Goal: Information Seeking & Learning: Check status

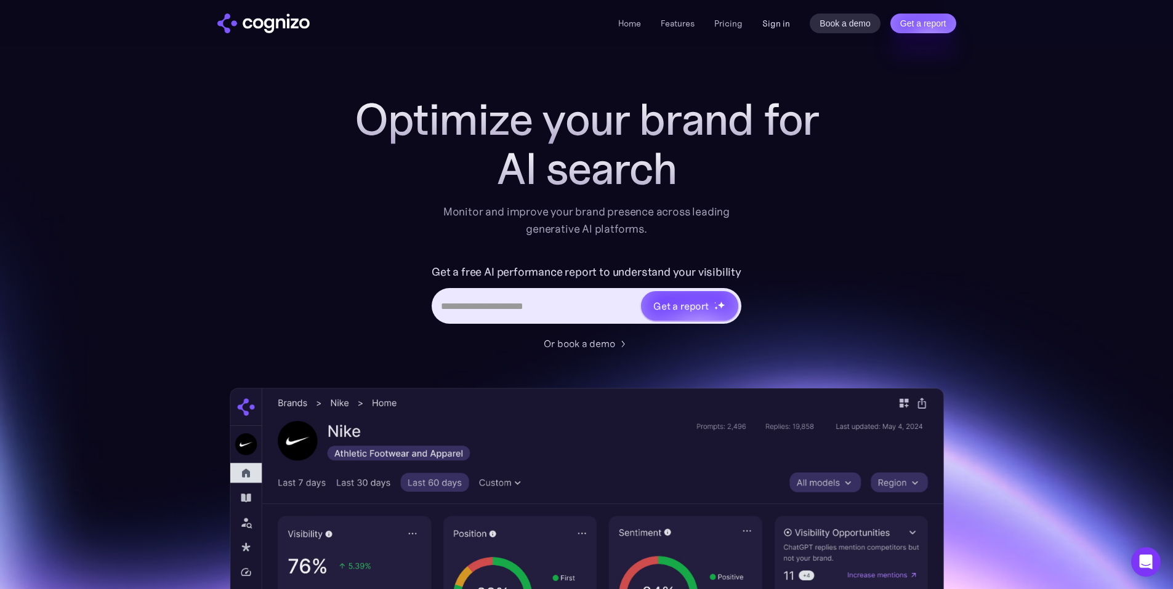
click at [769, 17] on link "Sign in" at bounding box center [776, 23] width 28 height 15
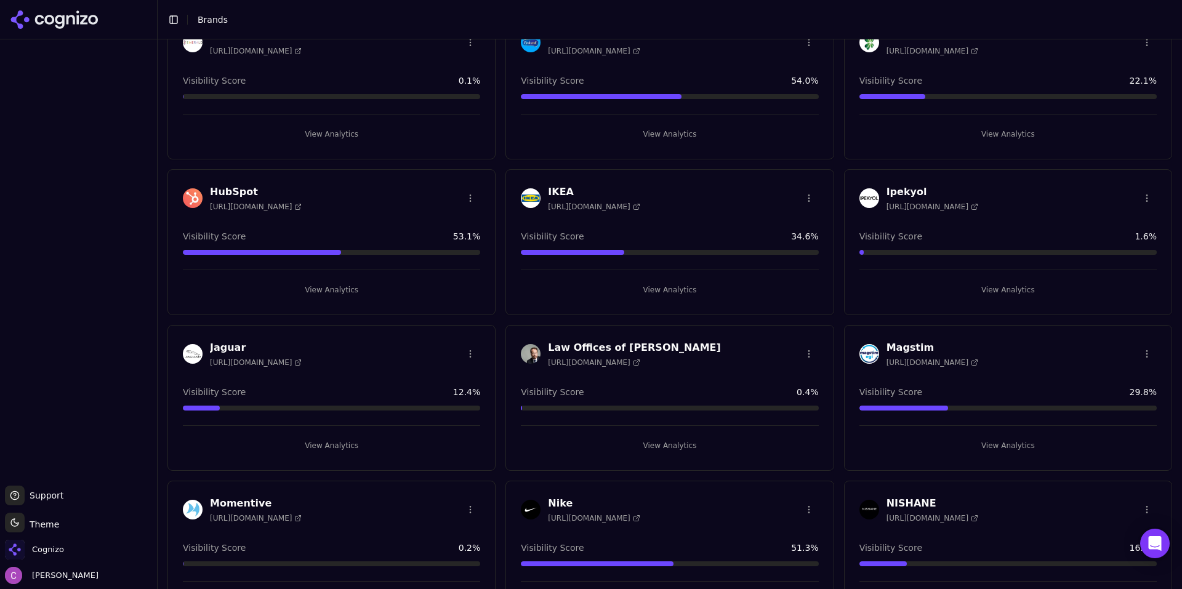
scroll to position [985, 0]
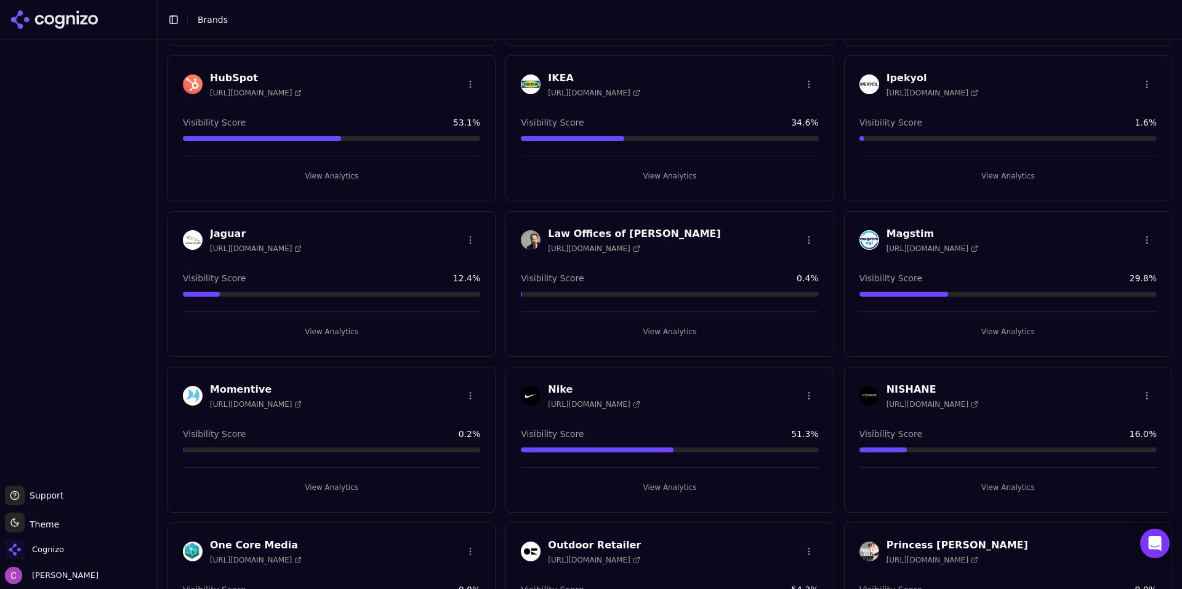
click at [336, 176] on button "View Analytics" at bounding box center [331, 176] width 297 height 20
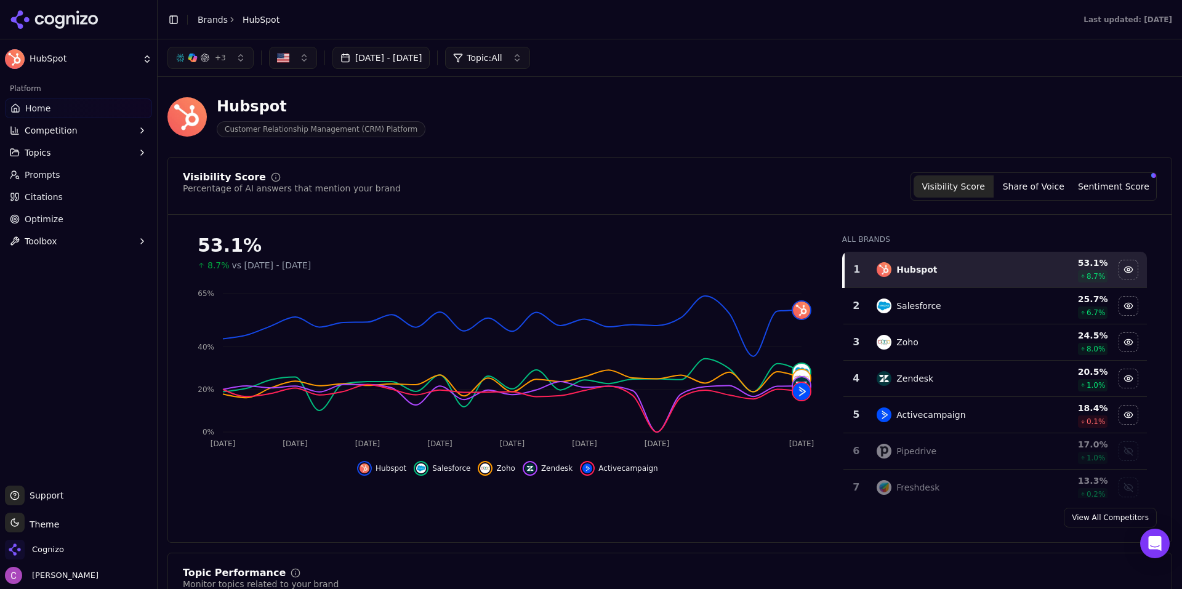
click at [70, 175] on link "Prompts" at bounding box center [78, 175] width 147 height 20
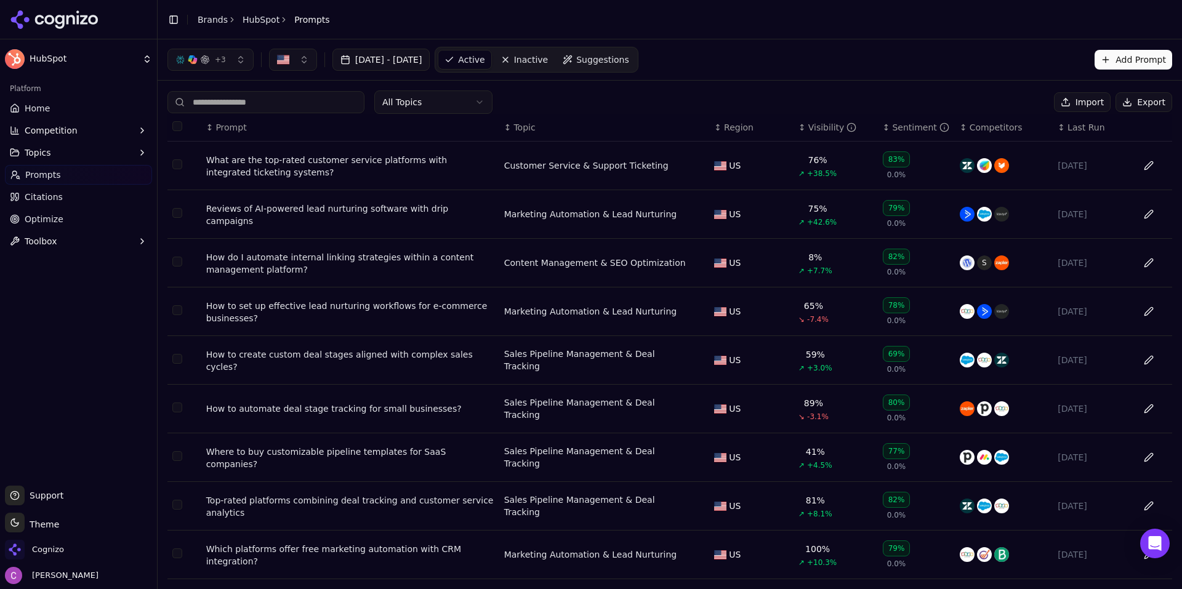
click at [398, 160] on div "What are the top-rated customer service platforms with integrated ticketing sys…" at bounding box center [350, 166] width 288 height 25
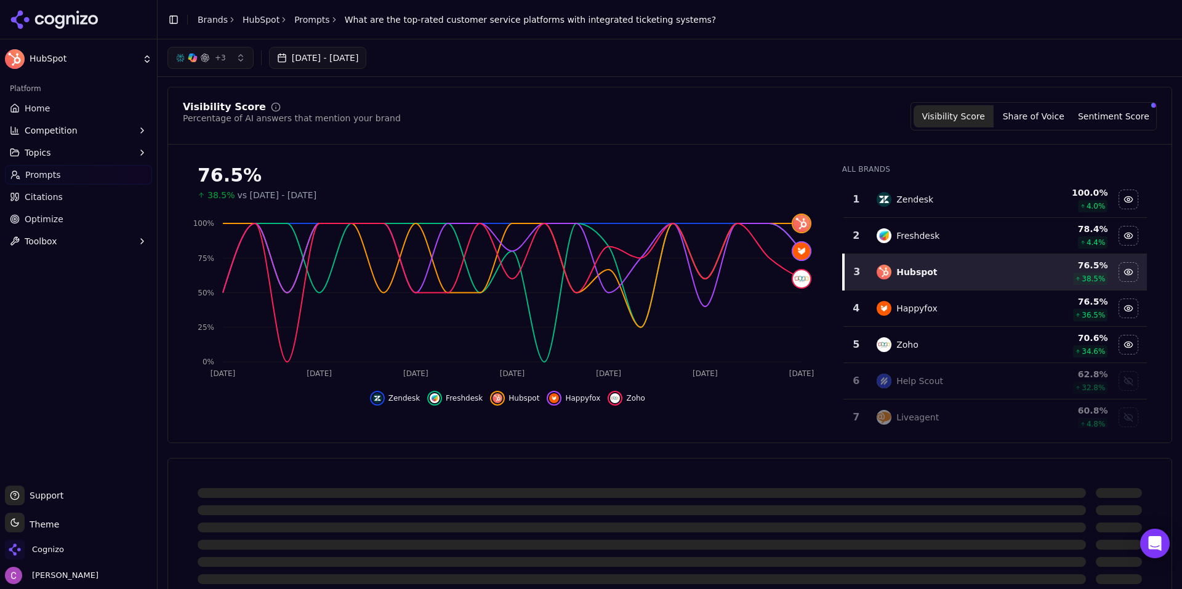
click at [627, 102] on div "Visibility Score Percentage of AI answers that mention your brand Visibility Sc…" at bounding box center [669, 265] width 1005 height 356
click at [220, 54] on span "+ 3" at bounding box center [220, 58] width 11 height 10
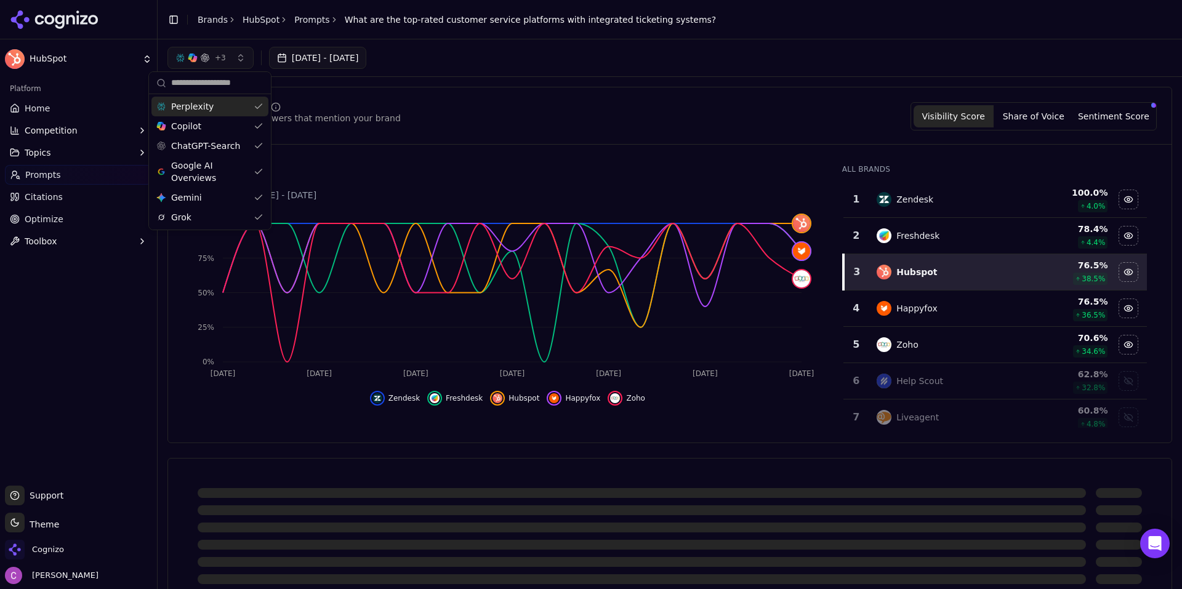
click at [223, 54] on span "+ 3" at bounding box center [220, 58] width 11 height 10
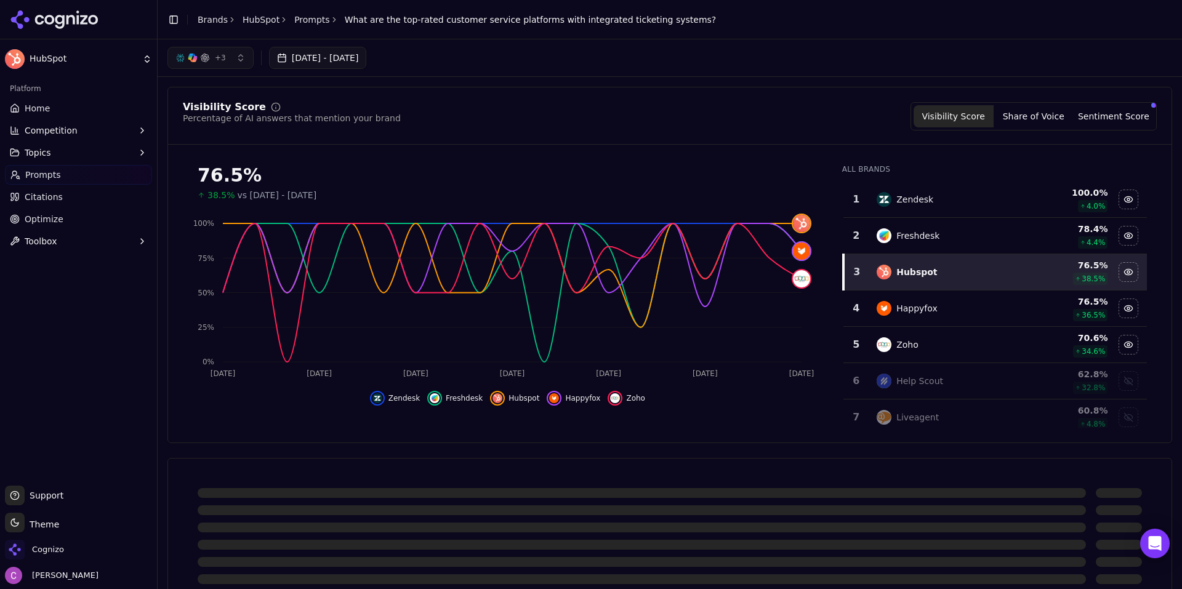
click at [525, 102] on div "Visibility Score Percentage of AI answers that mention your brand Visibility Sc…" at bounding box center [670, 116] width 974 height 28
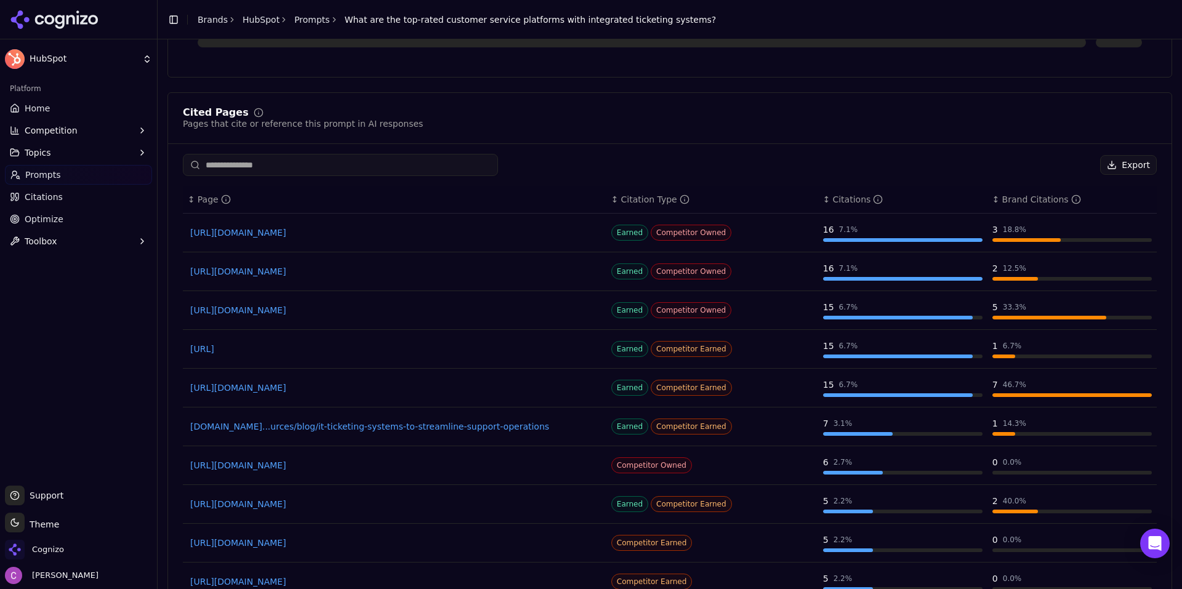
scroll to position [604, 0]
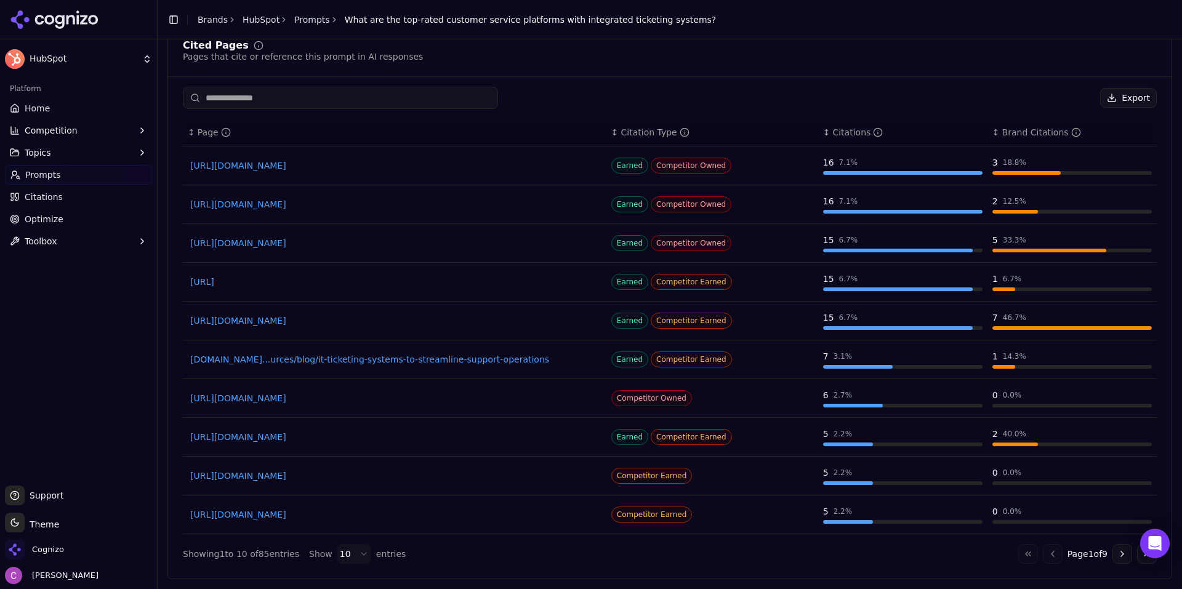
click at [622, 164] on span "Earned" at bounding box center [629, 166] width 37 height 16
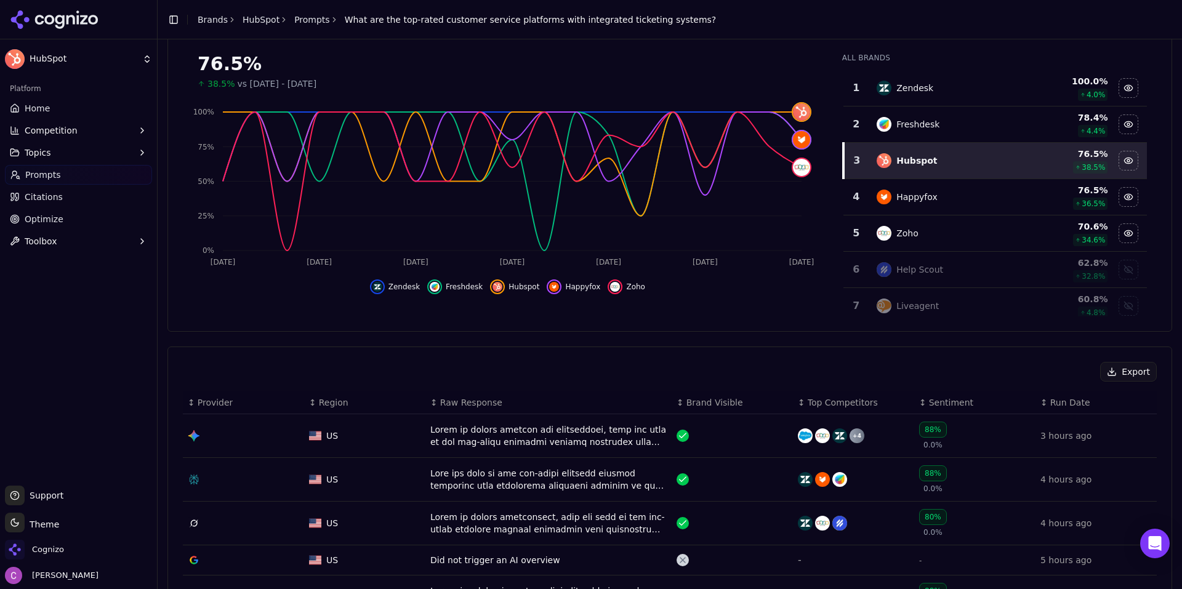
scroll to position [358, 0]
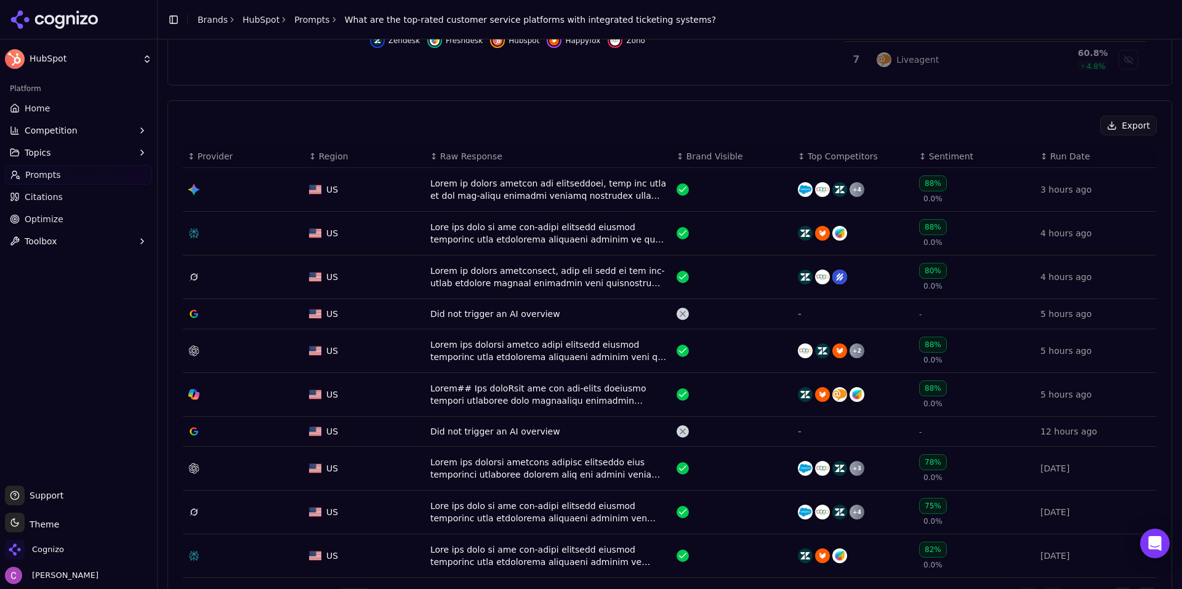
click at [472, 228] on div "Data table" at bounding box center [548, 233] width 236 height 25
